Goal: Information Seeking & Learning: Learn about a topic

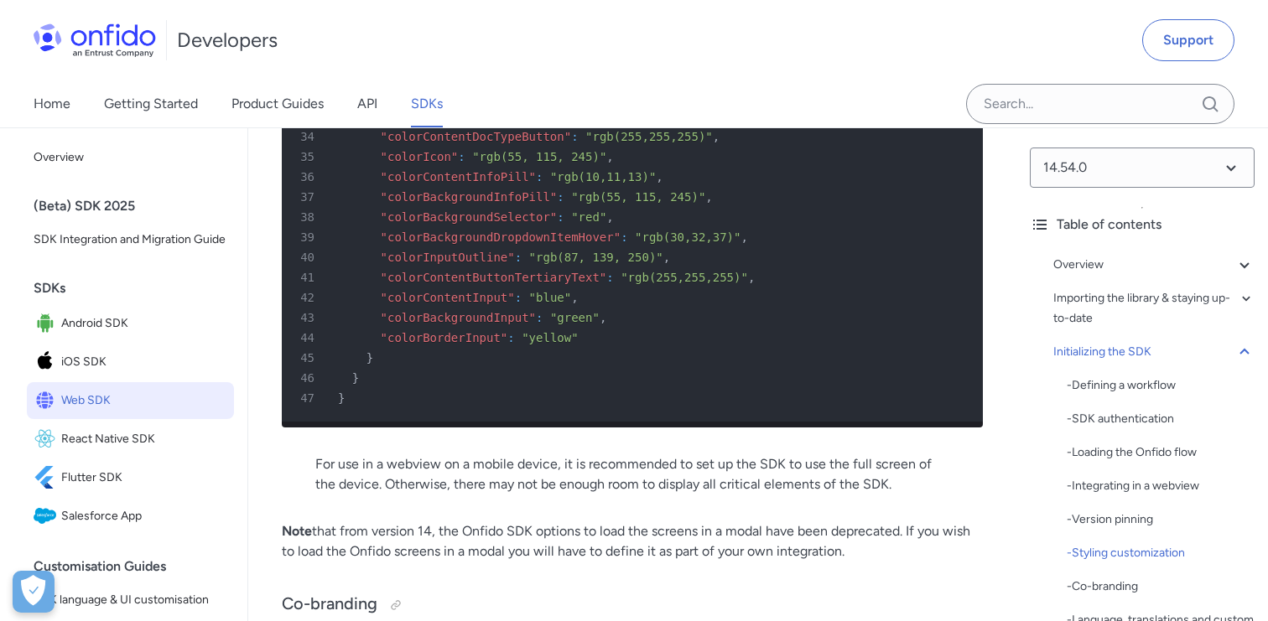
scroll to position [6779, 0]
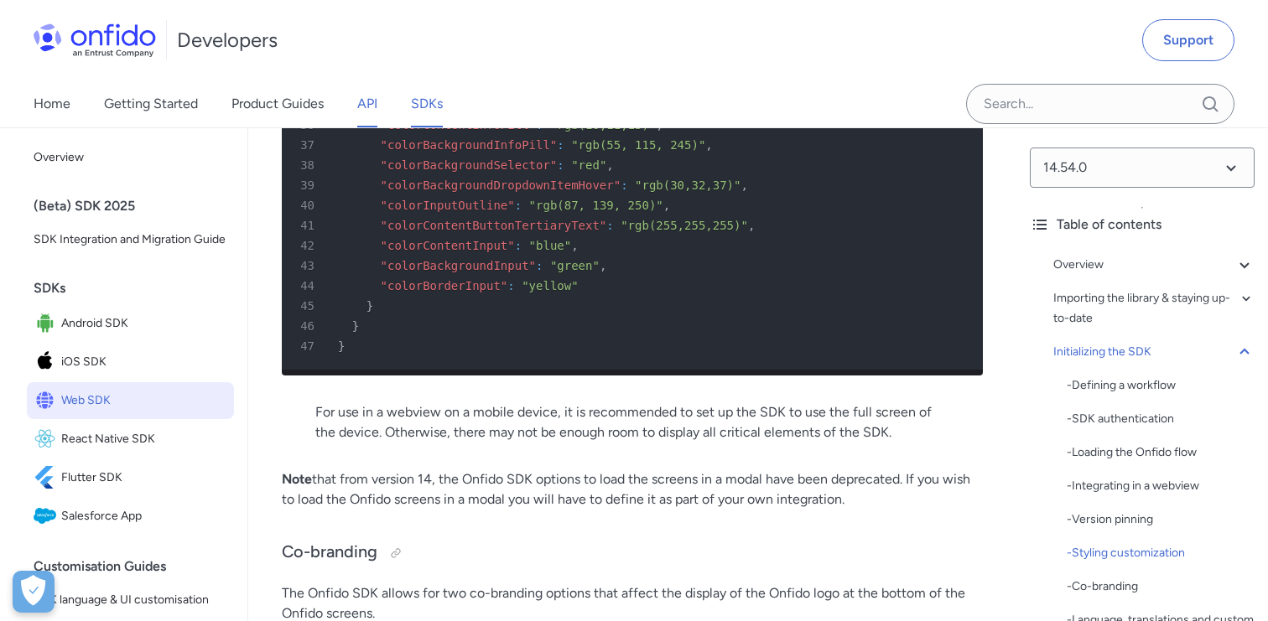
click at [360, 86] on link "API" at bounding box center [367, 104] width 20 height 47
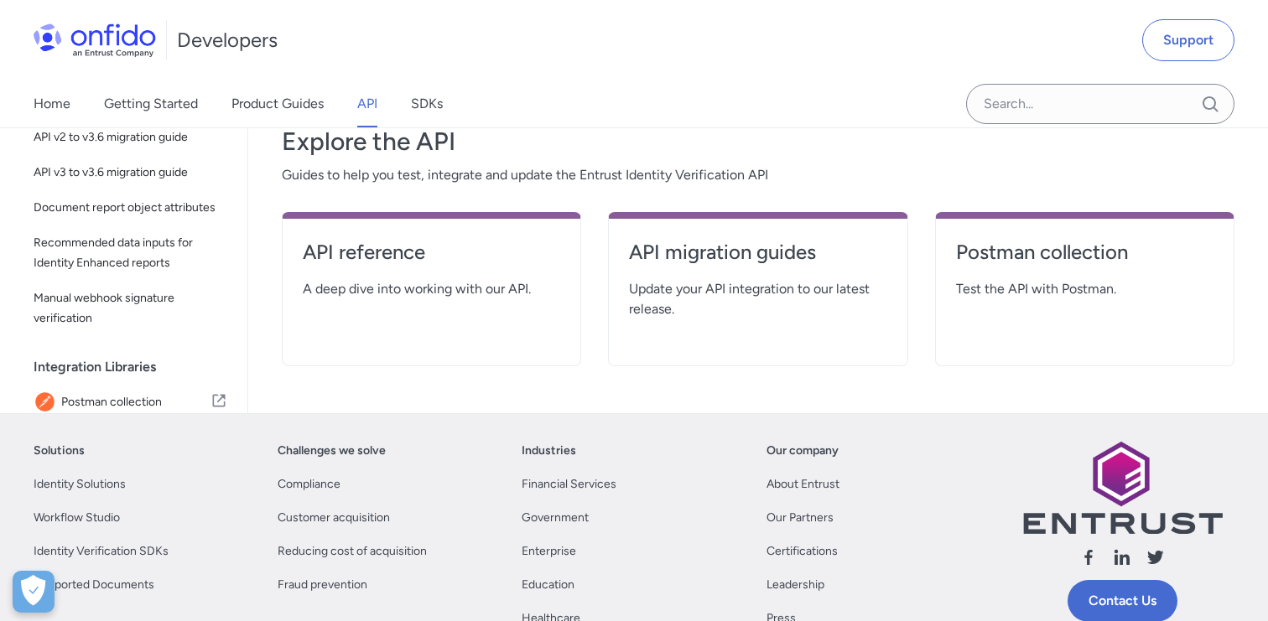
scroll to position [405, 0]
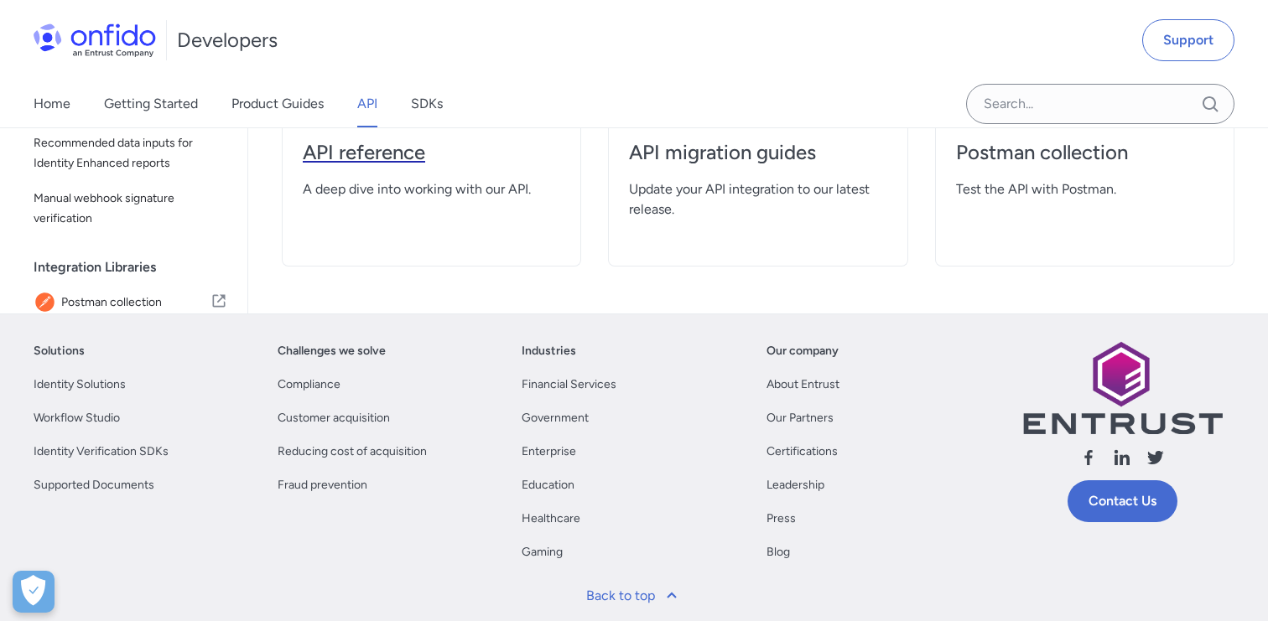
click at [418, 162] on h4 "API reference" at bounding box center [431, 152] width 257 height 27
select select "http"
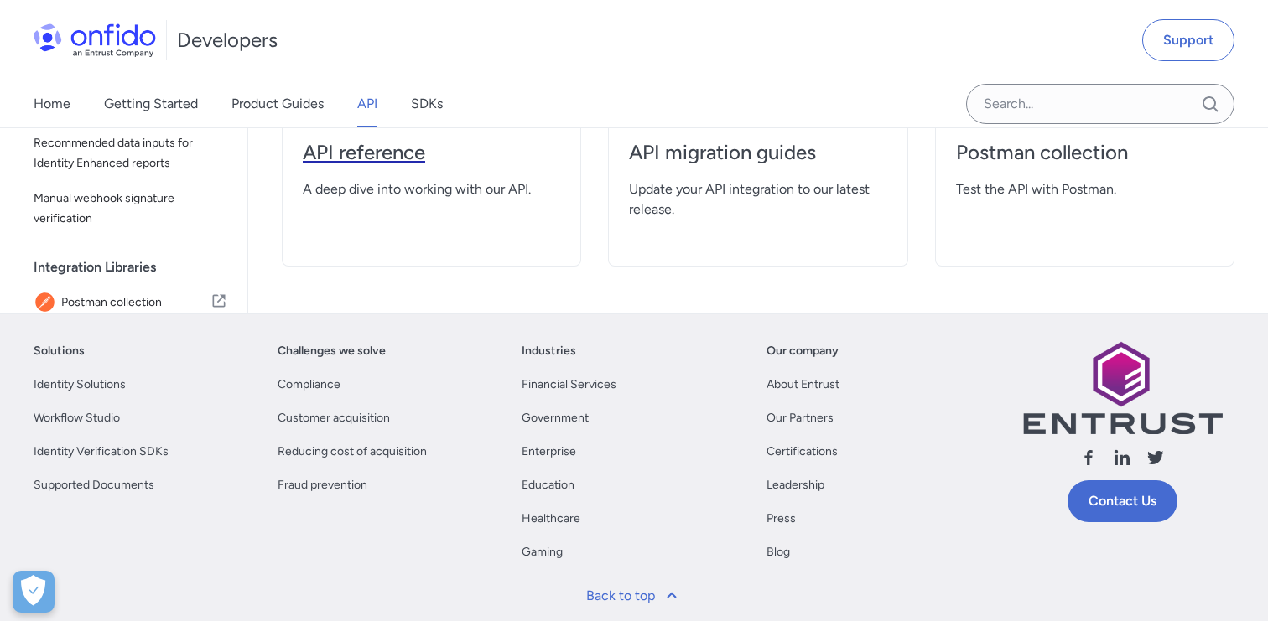
select select "http"
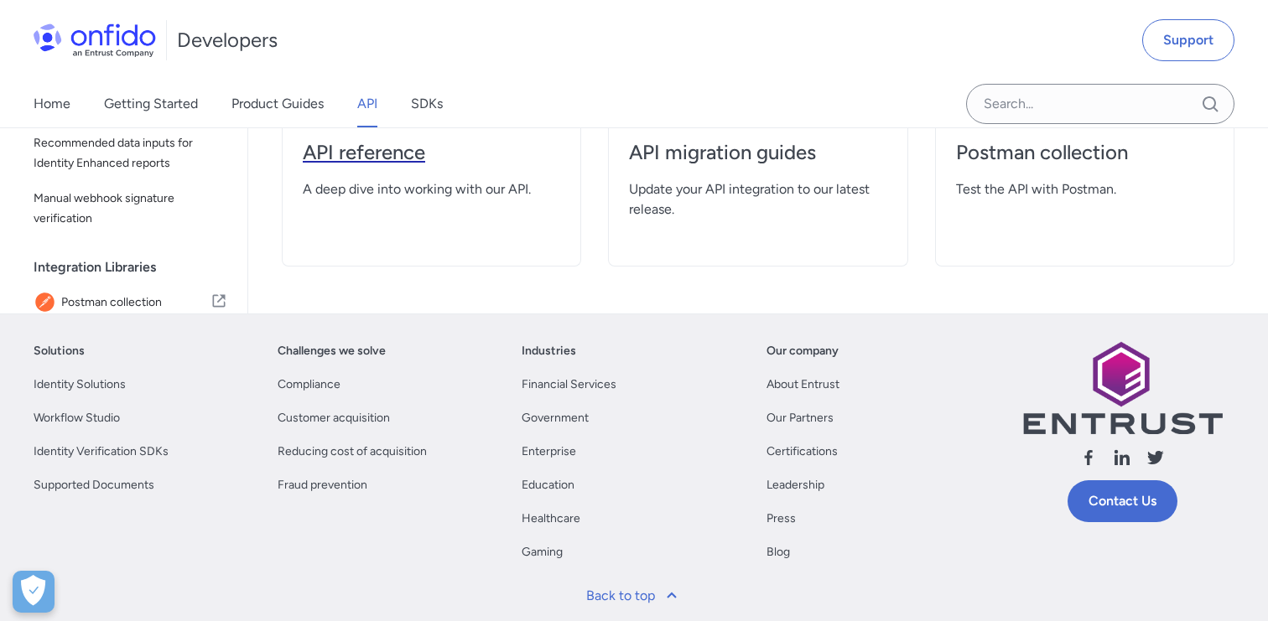
select select "http"
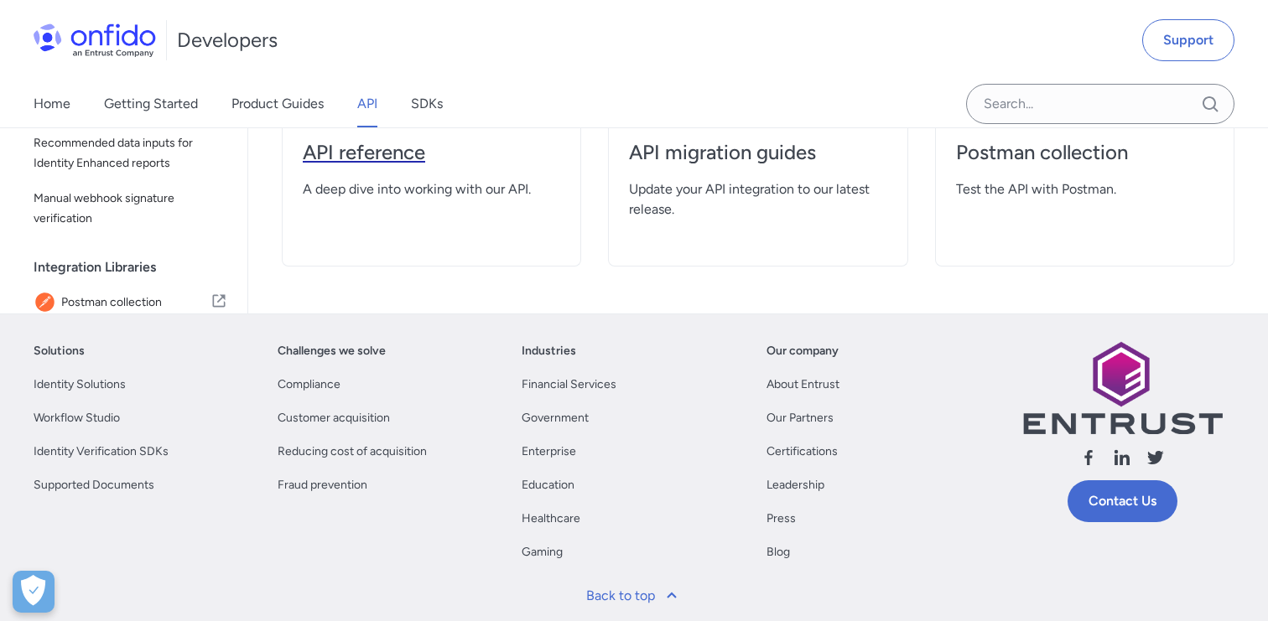
select select "http"
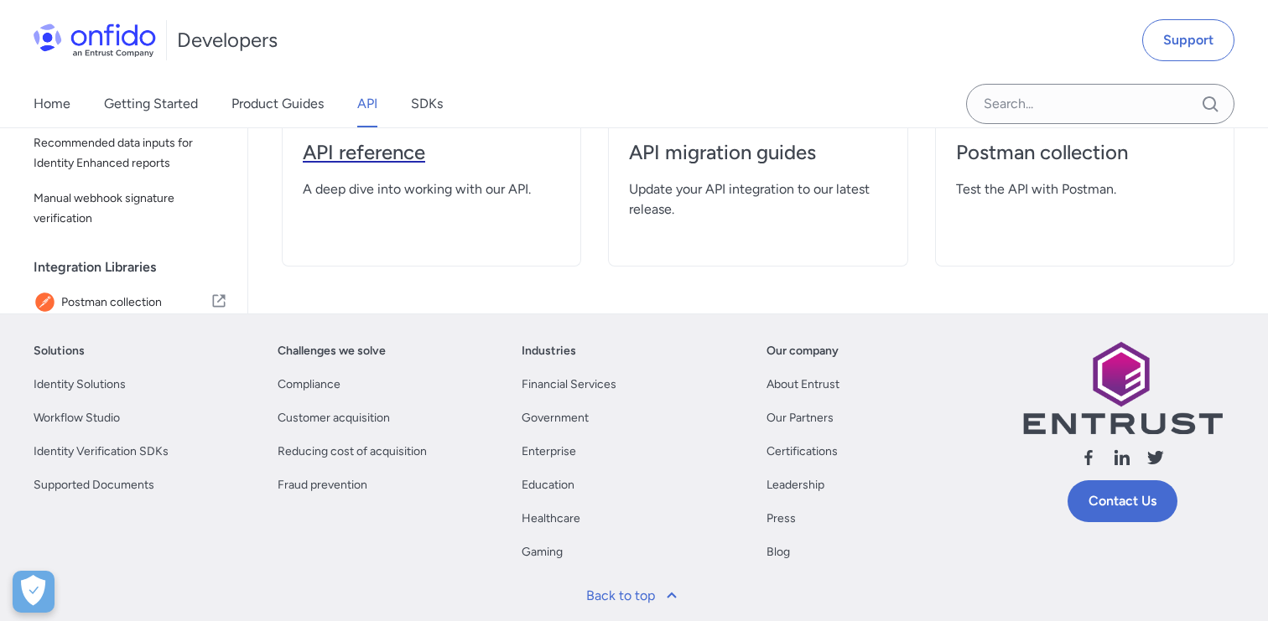
select select "http"
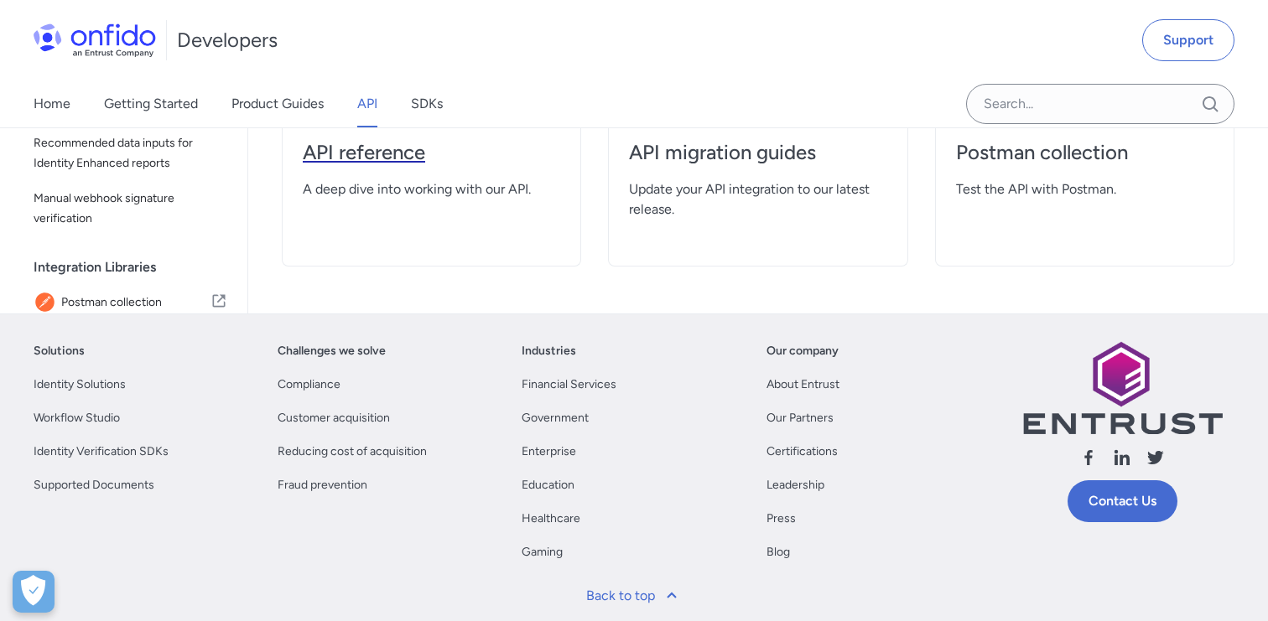
select select "http"
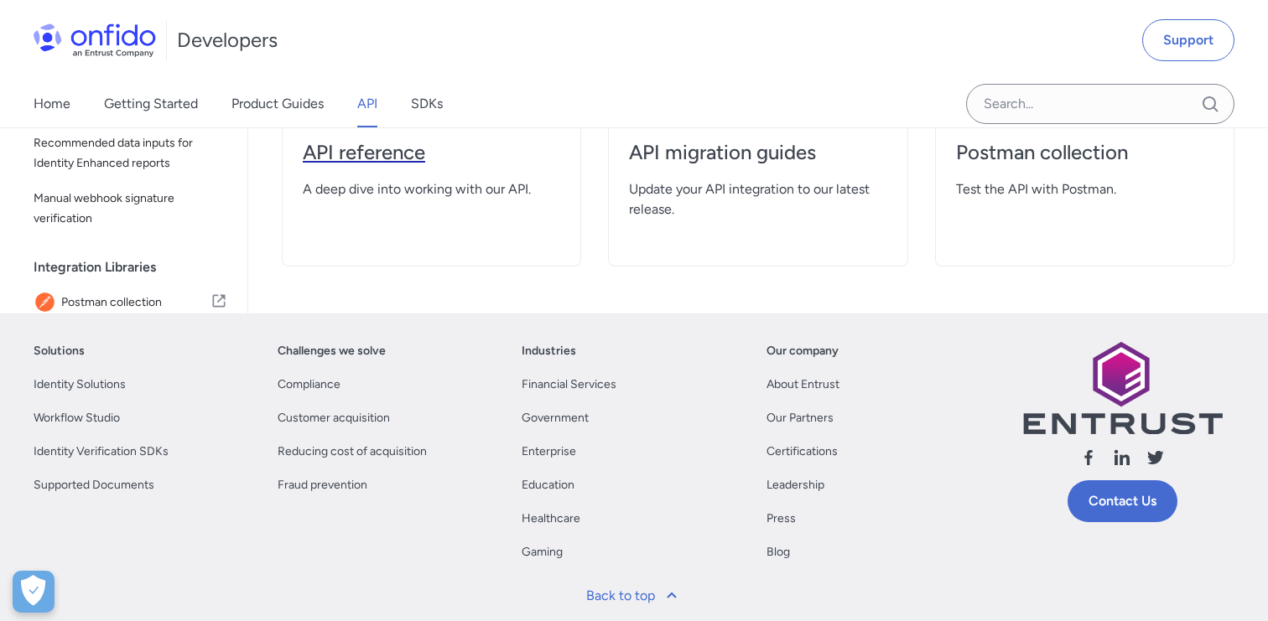
select select "http"
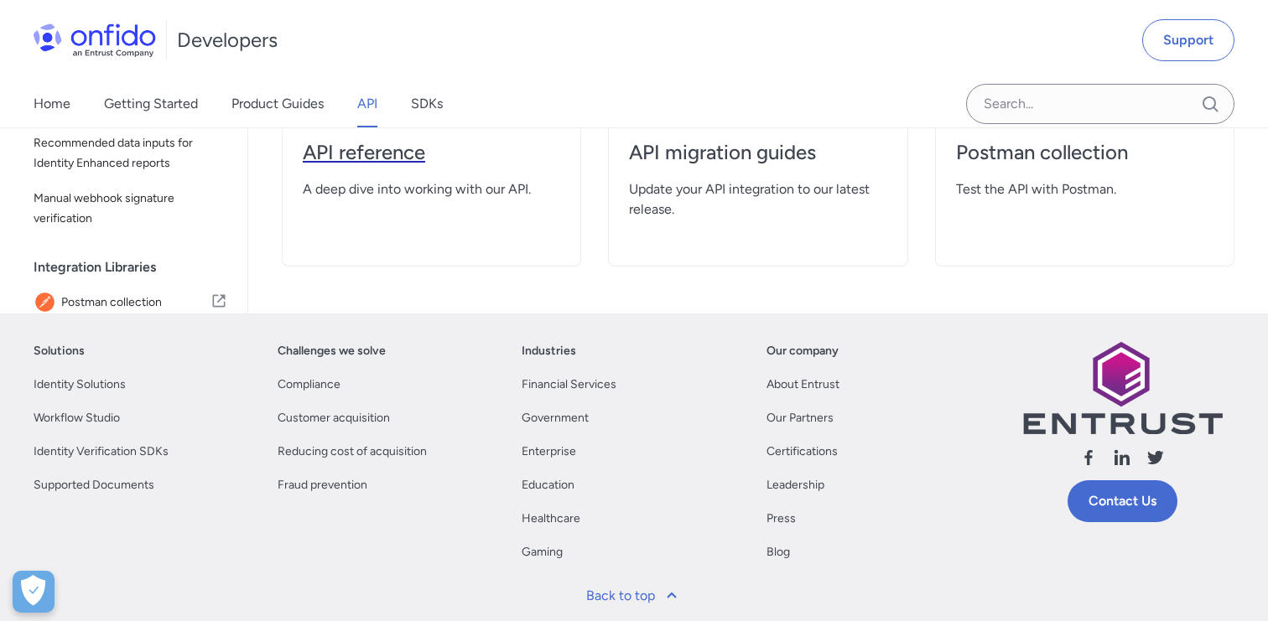
select select "http"
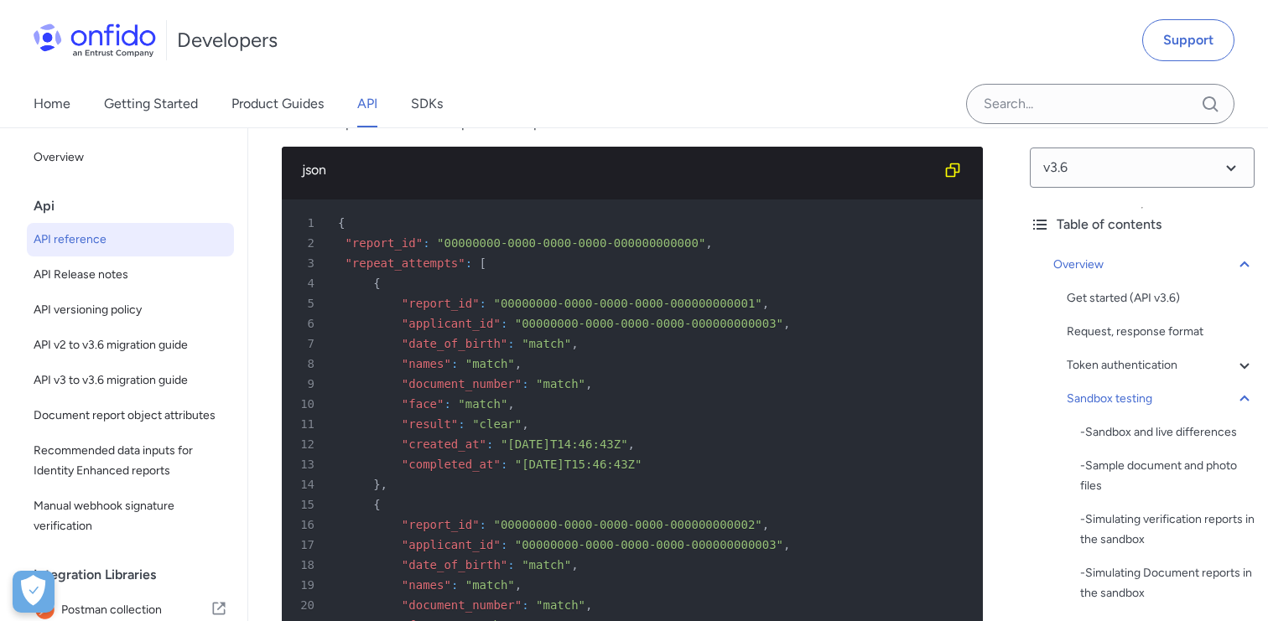
scroll to position [8973, 0]
